Goal: Information Seeking & Learning: Learn about a topic

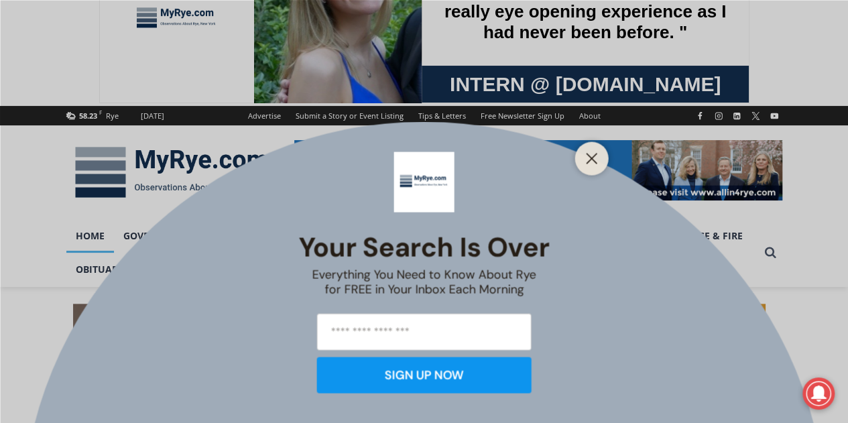
scroll to position [441, 0]
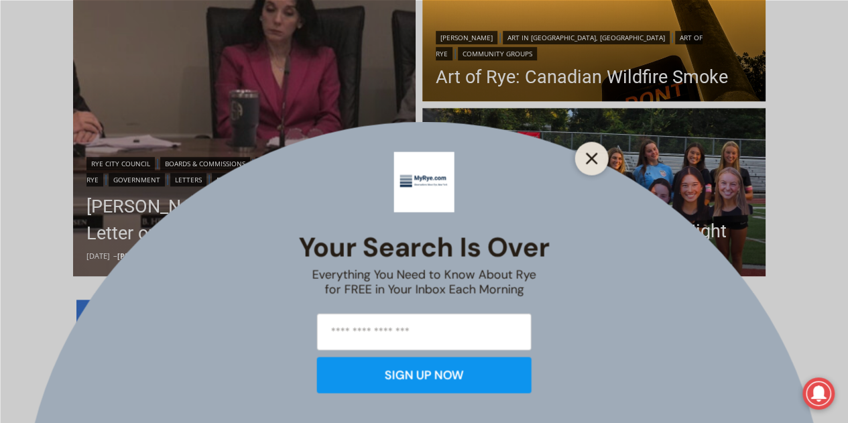
click at [600, 162] on button "Close" at bounding box center [592, 158] width 19 height 19
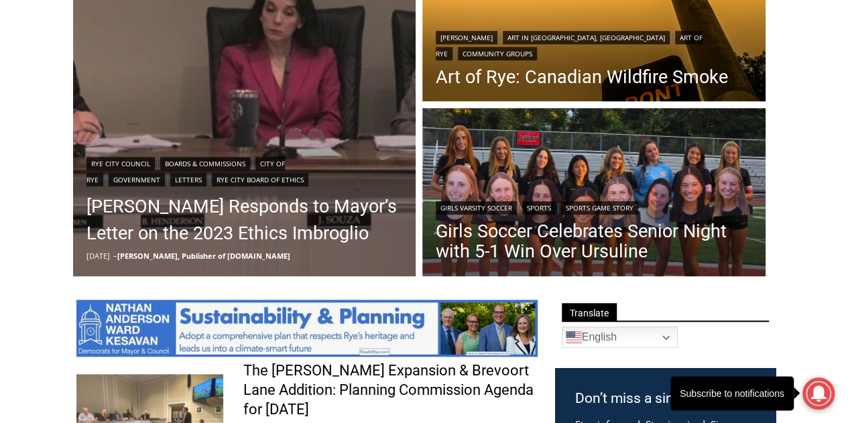
scroll to position [71, 0]
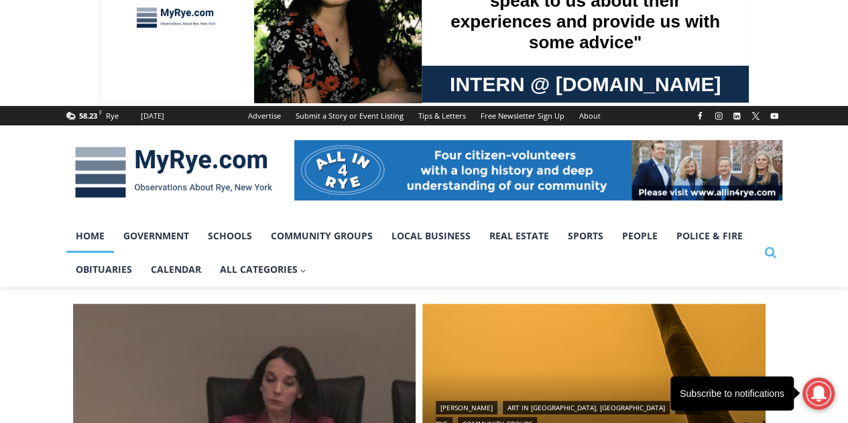
click at [767, 253] on icon "Search" at bounding box center [770, 252] width 12 height 12
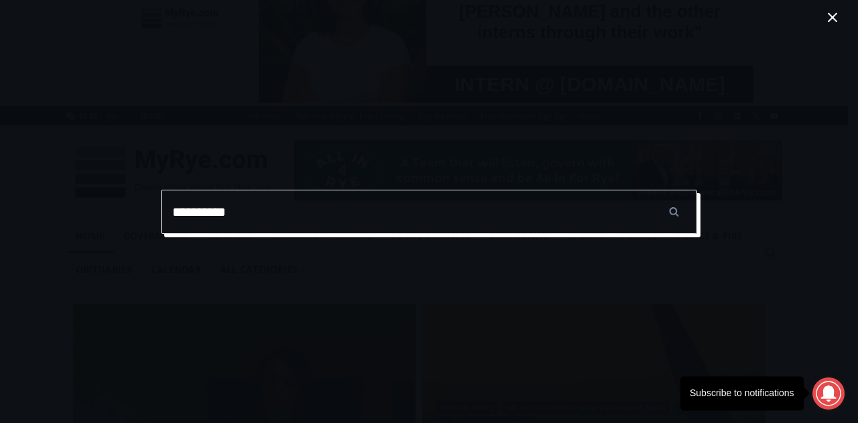
type input "**********"
click at [650, 190] on input "******" at bounding box center [673, 212] width 47 height 44
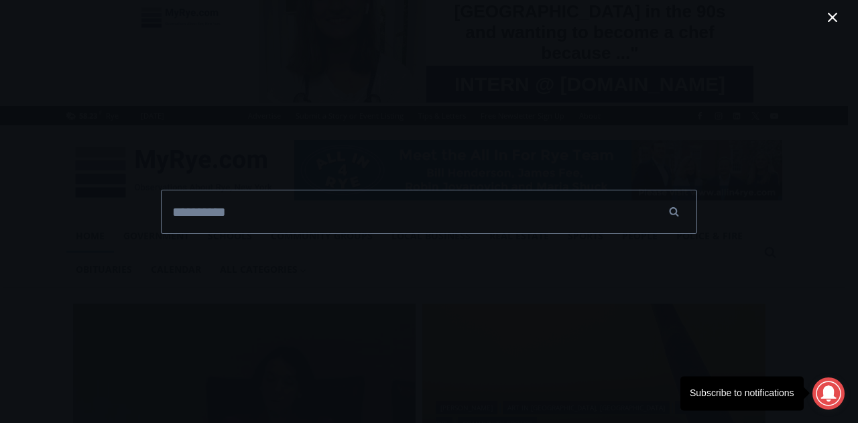
click at [832, 15] on icon "Toggle Menu Close" at bounding box center [833, 17] width 16 height 16
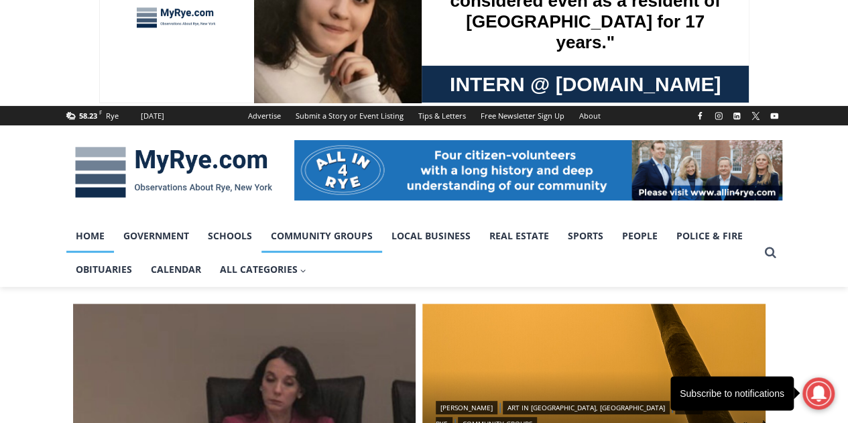
click at [329, 229] on link "Community Groups" at bounding box center [322, 236] width 121 height 34
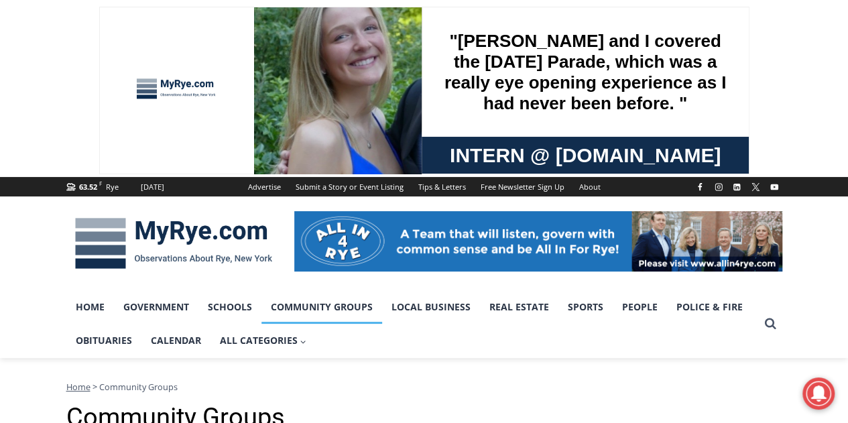
scroll to position [370, 0]
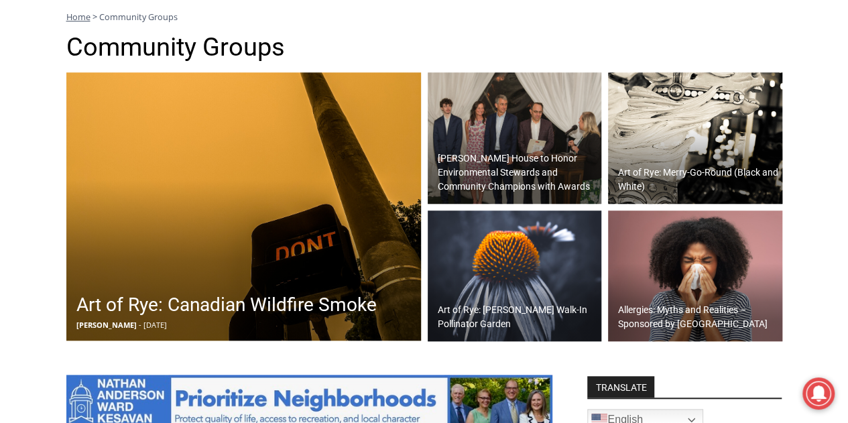
click at [506, 174] on h2 "[PERSON_NAME] House to Honor Environmental Stewards and Community Champions wit…" at bounding box center [518, 173] width 161 height 42
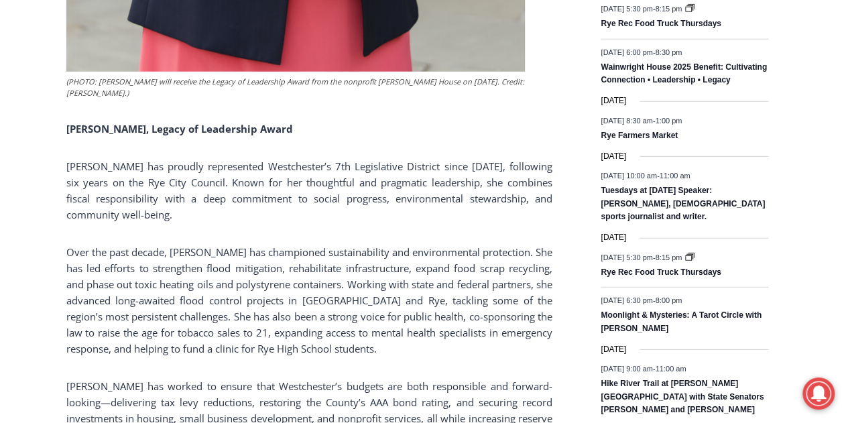
scroll to position [2221, 0]
